Goal: Find specific page/section: Find specific page/section

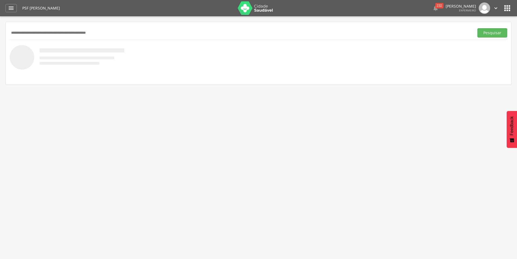
click at [49, 36] on input "text" at bounding box center [241, 32] width 462 height 9
type input "*"
click at [478, 28] on button "Pesquisar" at bounding box center [493, 32] width 30 height 9
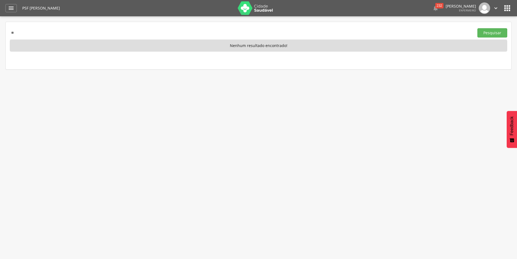
type input "*"
type input "********"
click at [478, 28] on button "Pesquisar" at bounding box center [493, 32] width 30 height 9
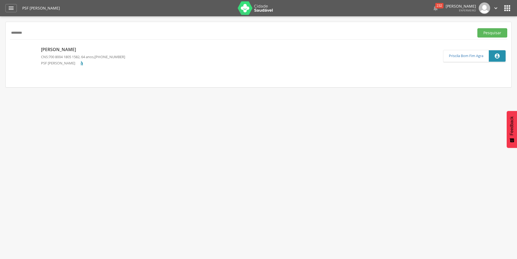
click at [61, 49] on p "[PERSON_NAME]" at bounding box center [83, 49] width 84 height 6
type input "**********"
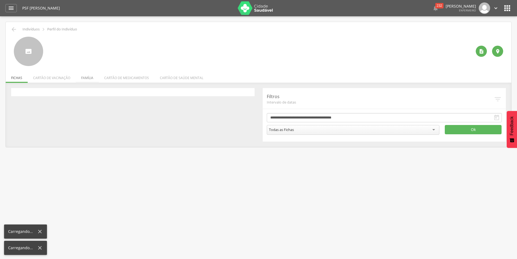
click at [91, 80] on li "Família" at bounding box center [87, 76] width 23 height 13
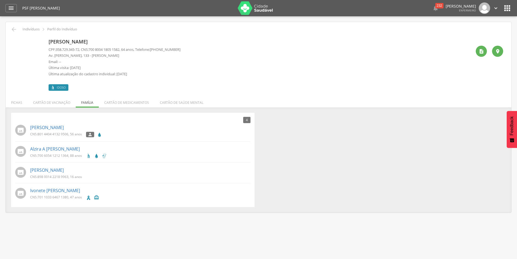
click at [510, 8] on icon "" at bounding box center [507, 8] width 9 height 9
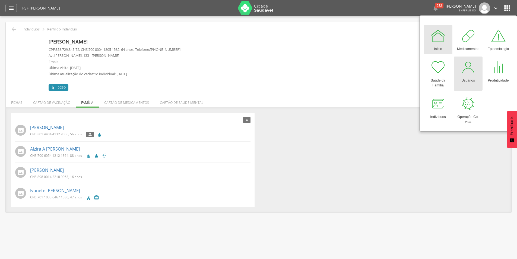
click at [473, 74] on div at bounding box center [468, 67] width 16 height 16
